Goal: Ask a question: Seek information or help from site administrators or community

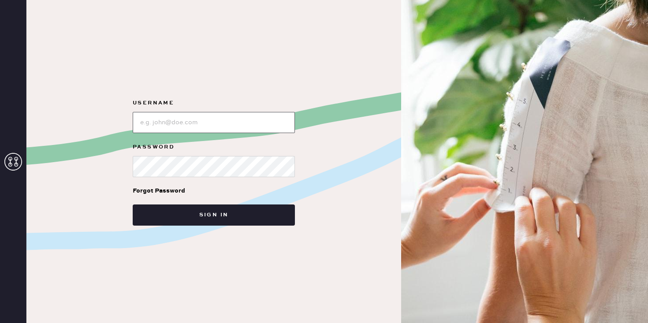
type input "[EMAIL_ADDRESS][DOMAIN_NAME]"
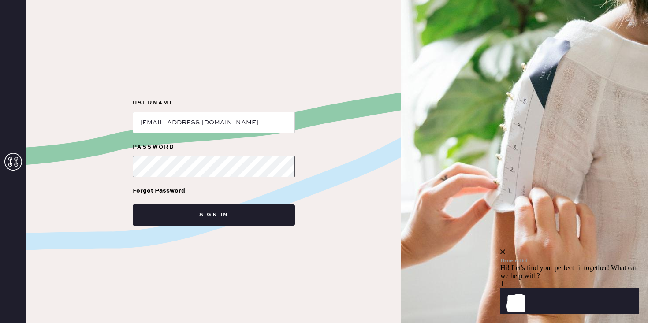
click at [133, 205] on button "Sign in" at bounding box center [214, 215] width 162 height 21
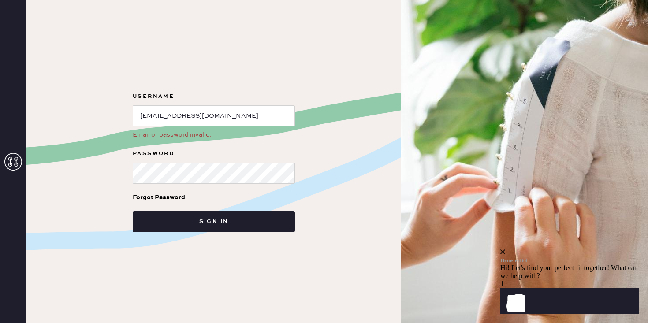
click at [267, 140] on form "Username Email or password invalid. Password Forgot Password Sign in" at bounding box center [214, 161] width 176 height 141
click at [133, 211] on button "Sign in" at bounding box center [214, 221] width 162 height 21
click at [119, 201] on div "Username Email or password invalid. Password Forgot Password Sign in" at bounding box center [213, 161] width 375 height 323
click at [165, 197] on div "Forgot Password" at bounding box center [159, 198] width 52 height 10
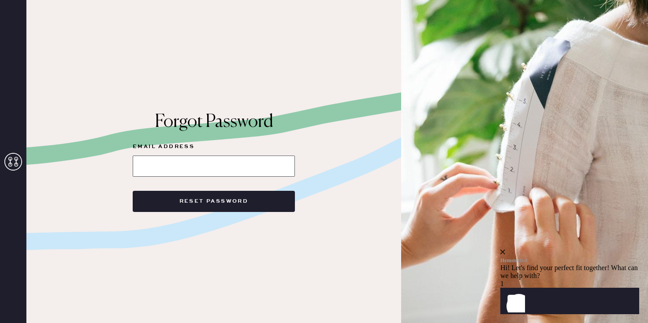
click at [247, 163] on input at bounding box center [214, 166] width 162 height 21
type input "[EMAIL_ADDRESS][DOMAIN_NAME]"
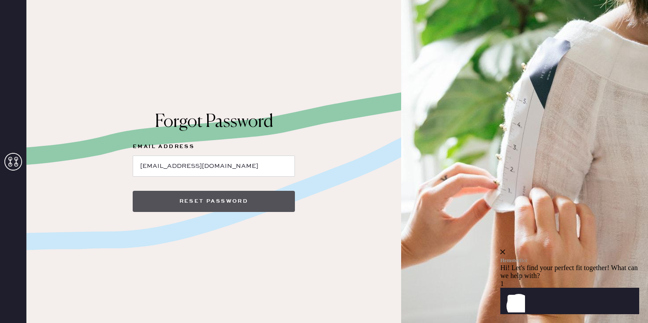
click at [242, 197] on button "Reset Password" at bounding box center [214, 201] width 162 height 21
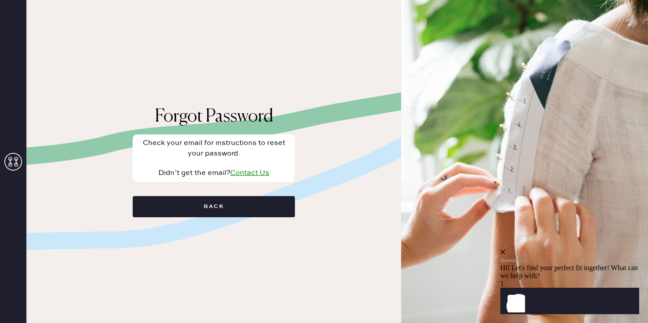
click at [246, 177] on div "Didn’t get the email? Contact Us" at bounding box center [213, 173] width 155 height 11
click at [246, 174] on link "Contact Us" at bounding box center [249, 173] width 39 height 8
click at [525, 301] on icon "Launch Front Chat" at bounding box center [513, 300] width 25 height 25
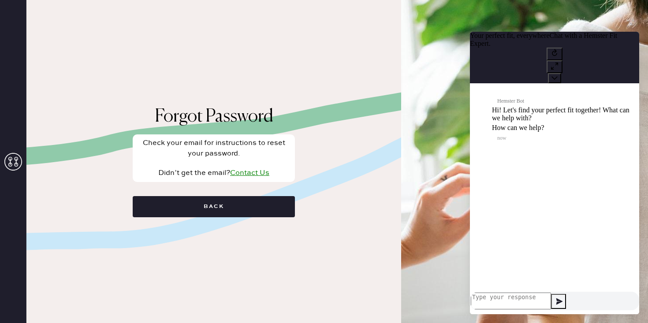
scroll to position [0, 0]
click at [551, 295] on textarea at bounding box center [511, 301] width 80 height 17
click at [551, 300] on textarea at bounding box center [511, 301] width 80 height 17
type textarea "i cant login"
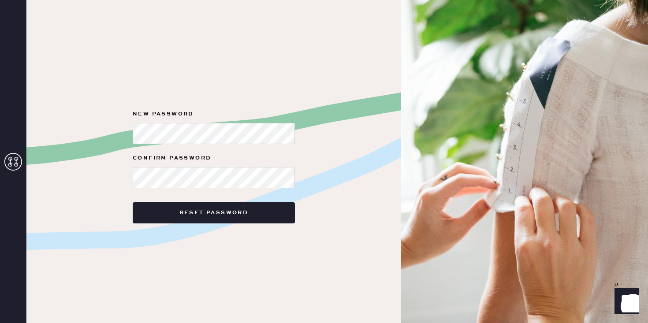
click at [338, 203] on div "New Password Confirm Password Reset Password" at bounding box center [213, 161] width 375 height 323
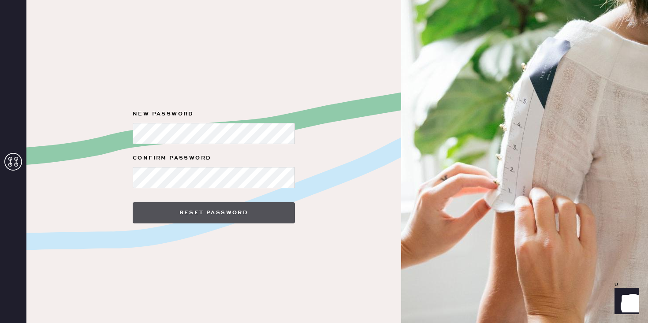
click at [246, 217] on button "Reset Password" at bounding box center [214, 212] width 162 height 21
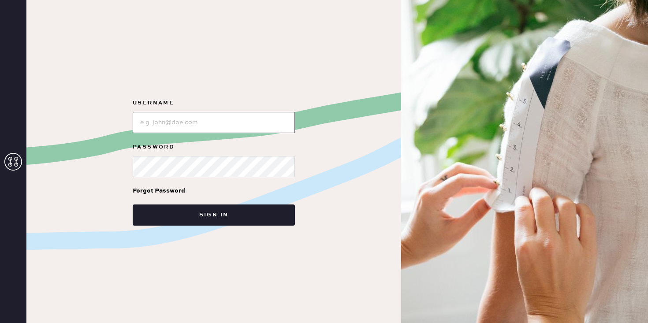
type input "[EMAIL_ADDRESS][DOMAIN_NAME]"
click at [133, 205] on button "Sign in" at bounding box center [214, 215] width 162 height 21
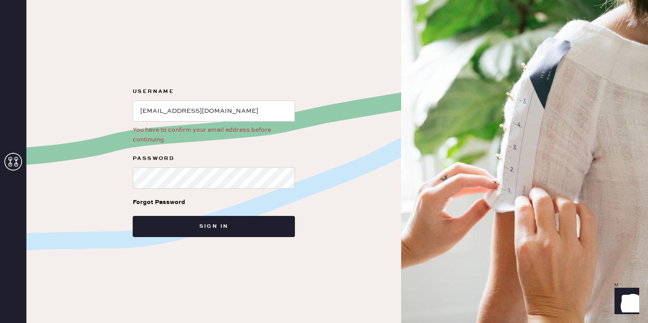
click at [9, 160] on icon at bounding box center [13, 162] width 18 height 18
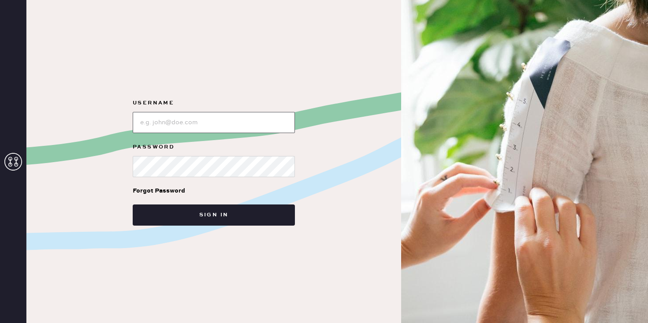
type input "[EMAIL_ADDRESS][DOMAIN_NAME]"
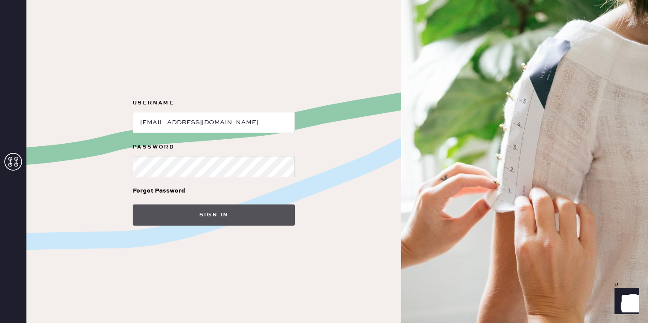
click at [149, 221] on button "Sign in" at bounding box center [214, 215] width 162 height 21
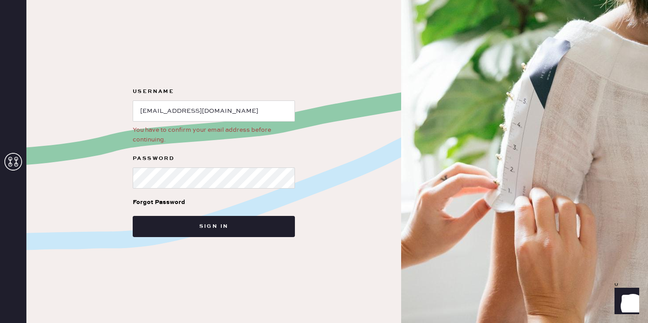
click at [618, 288] on span "0" at bounding box center [617, 283] width 4 height 7
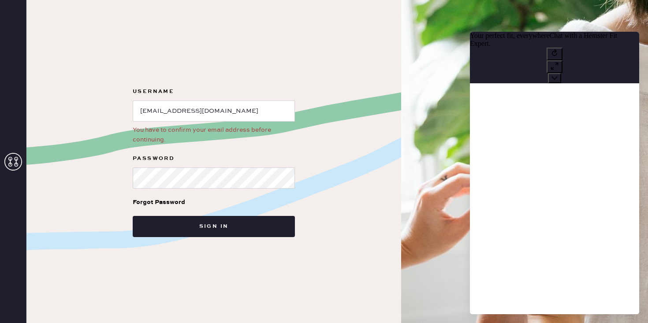
click at [635, 296] on div at bounding box center [554, 198] width 169 height 231
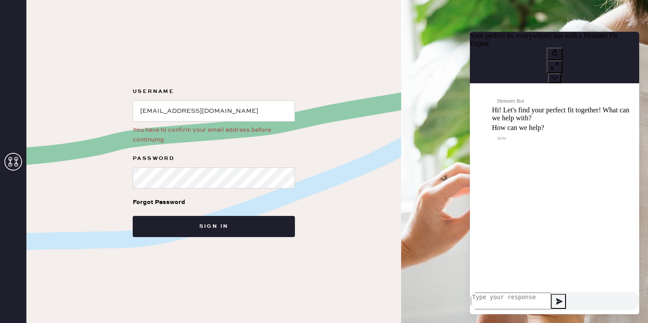
scroll to position [0, 0]
click at [519, 298] on textarea at bounding box center [511, 301] width 80 height 17
type textarea "u"
type textarea "i cant login"
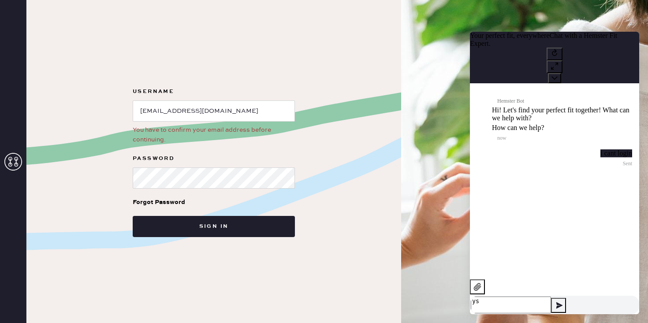
type textarea "y"
type textarea "it says i have to confirm my email address - but how?"
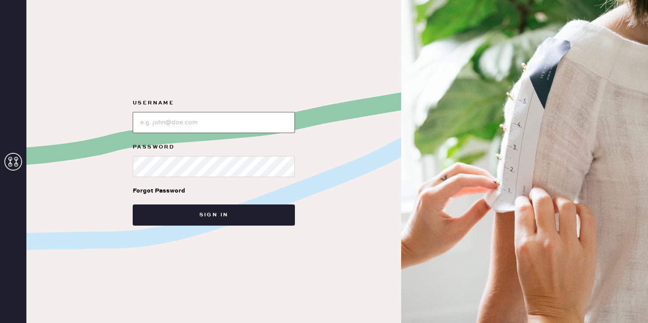
type input "[EMAIL_ADDRESS][DOMAIN_NAME]"
click at [133, 205] on button "Sign in" at bounding box center [214, 215] width 162 height 21
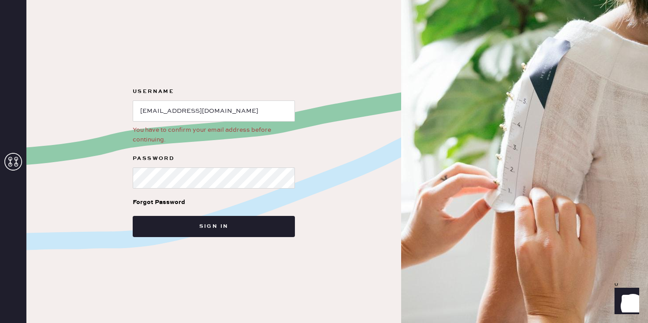
click at [18, 161] on icon at bounding box center [13, 162] width 18 height 18
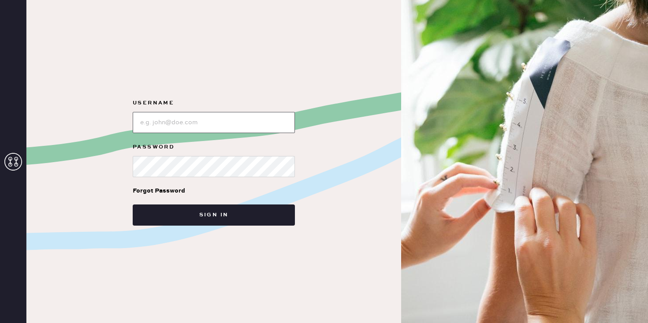
type input "[EMAIL_ADDRESS][DOMAIN_NAME]"
click at [548, 79] on img at bounding box center [524, 161] width 247 height 323
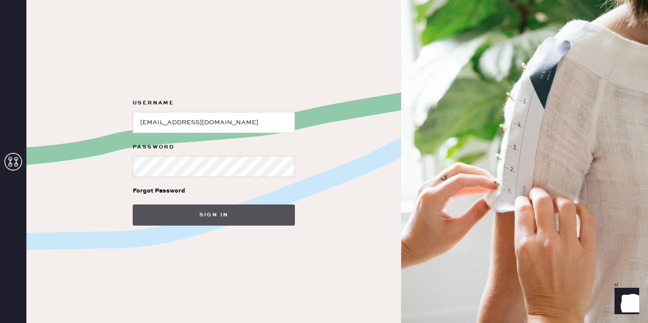
click at [272, 211] on button "Sign in" at bounding box center [214, 215] width 162 height 21
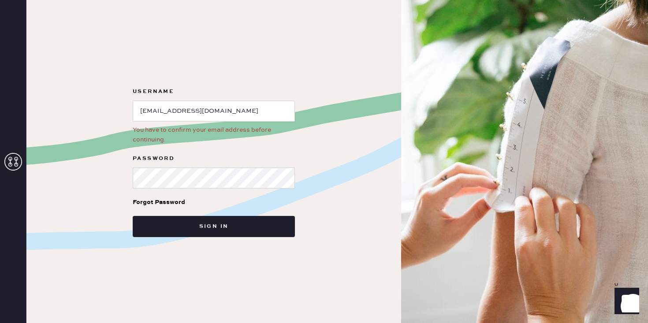
click at [629, 304] on icon "Show" at bounding box center [627, 300] width 10 height 11
